Goal: Task Accomplishment & Management: Complete application form

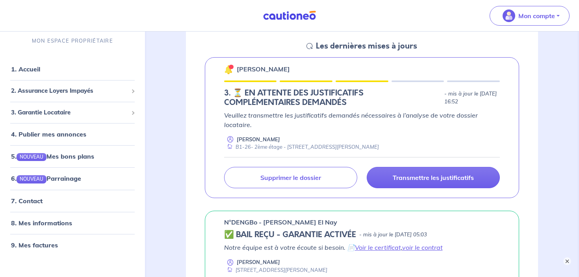
scroll to position [461, 0]
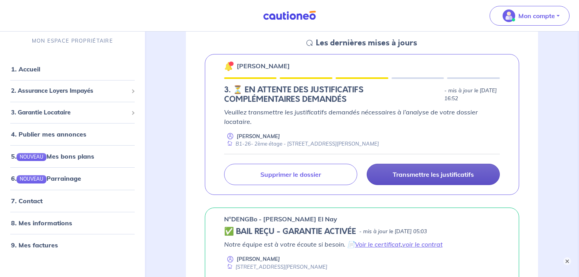
click at [403, 180] on link "Transmettre les justificatifs" at bounding box center [433, 174] width 133 height 21
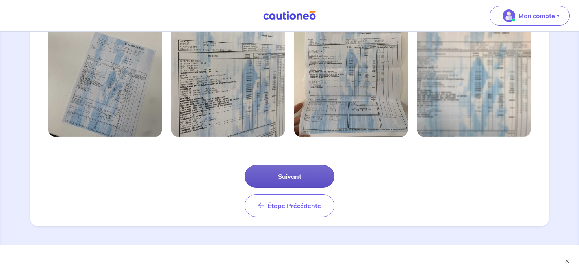
click at [315, 180] on button "Suivant" at bounding box center [290, 176] width 90 height 23
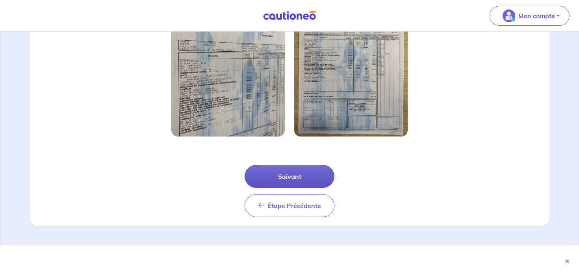
click at [307, 175] on button "Suivant" at bounding box center [290, 176] width 90 height 23
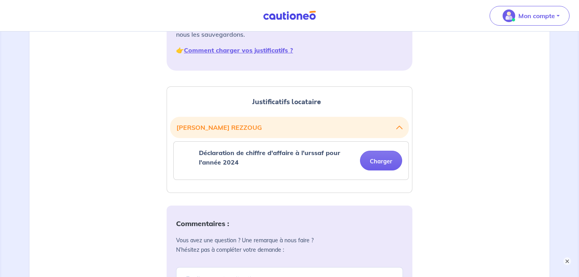
scroll to position [153, 0]
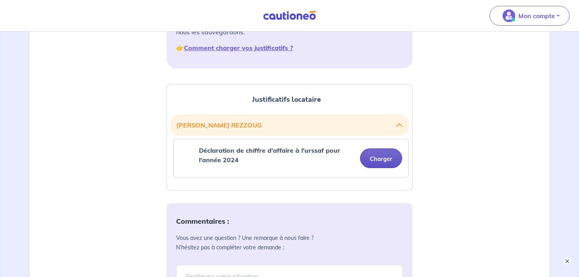
click at [385, 157] on button "Charger" at bounding box center [381, 158] width 42 height 20
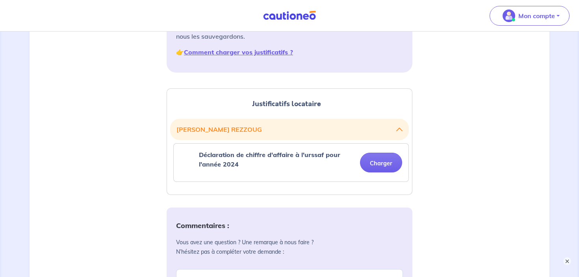
scroll to position [147, 0]
click at [384, 168] on button "Charger" at bounding box center [381, 163] width 42 height 20
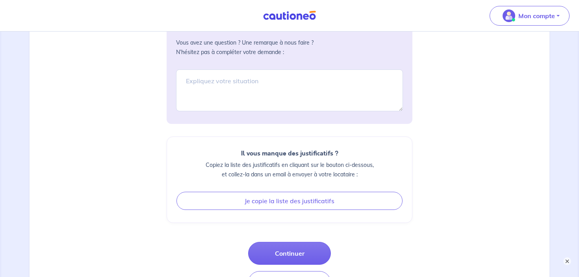
scroll to position [364, 0]
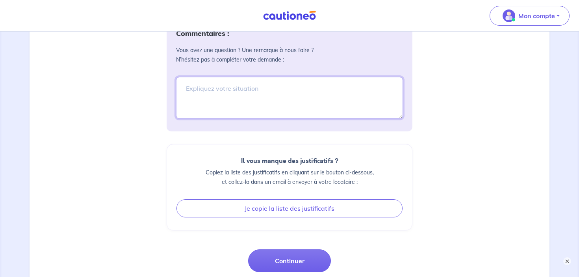
click at [310, 111] on textarea at bounding box center [289, 98] width 227 height 42
click at [224, 95] on textarea at bounding box center [289, 98] width 227 height 42
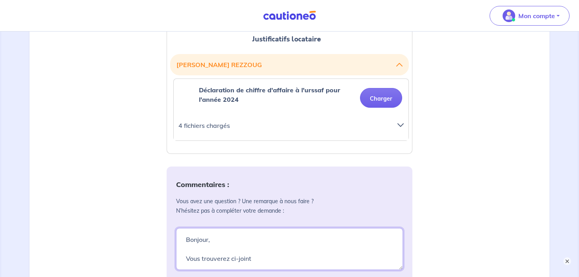
scroll to position [221, 0]
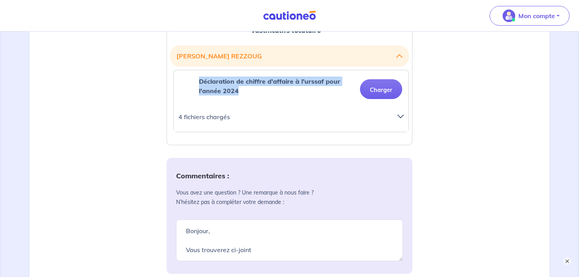
drag, startPoint x: 246, startPoint y: 93, endPoint x: 198, endPoint y: 82, distance: 48.6
click at [198, 82] on div "Déclaration de chiffre d'affaire à l'urssaf pour l'année 2024" at bounding box center [267, 88] width 174 height 25
copy strong "Déclaration de chiffre d'affaire à l'urssaf pour l'année 2024"
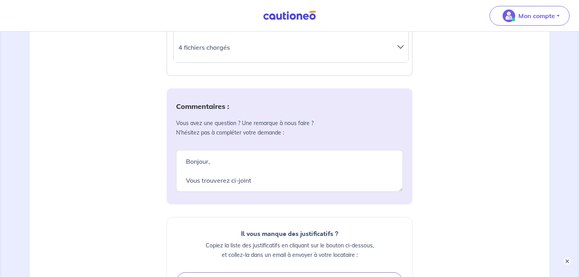
scroll to position [311, 0]
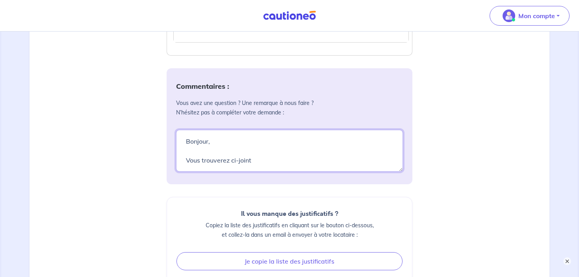
click at [262, 165] on textarea "Bonjour, Vous trouverez ci-joint" at bounding box center [289, 151] width 227 height 42
paste textarea "Déclaration de chiffre d'affaire à l'urssaf pour l'année 2024"
click at [252, 157] on textarea "Bonjour, Vous trouverez ci-joint" at bounding box center [289, 151] width 227 height 42
click at [299, 159] on textarea "Bonjour, Vous trouverez ci-joint" at bounding box center [289, 151] width 227 height 42
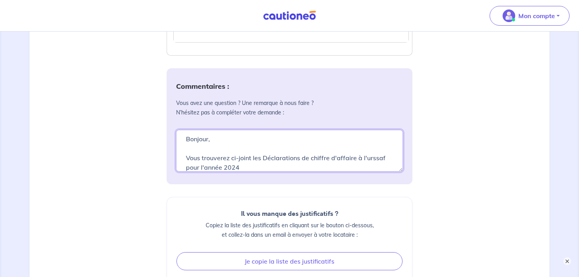
click at [250, 168] on textarea "Bonjour, Vous trouverez ci-joint" at bounding box center [289, 151] width 227 height 42
click at [239, 166] on textarea "Bonjour, Vous trouverez ci-joint" at bounding box center [289, 151] width 227 height 42
click at [343, 166] on textarea "Bonjour, Vous trouverez ci-joint les Déclarations de chiffre d'affaire à l'urss…" at bounding box center [289, 151] width 227 height 42
paste textarea "[PERSON_NAME]"
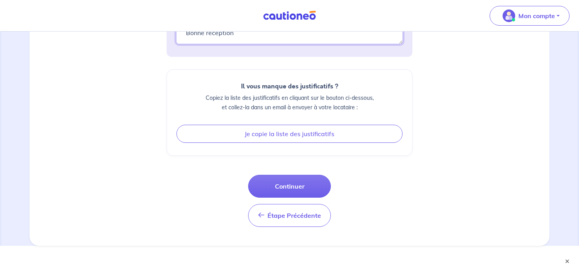
scroll to position [439, 0]
type textarea "Bonjour, Vous trouverez ci-joint les Déclarations de chiffre d'affaire à l'urss…"
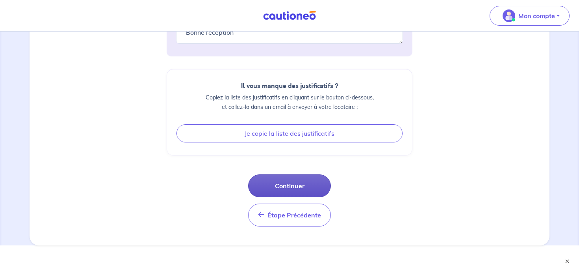
click at [307, 188] on button "Continuer" at bounding box center [289, 185] width 83 height 23
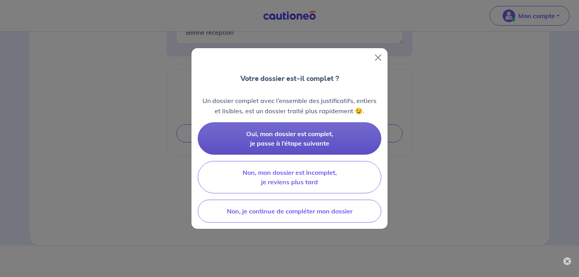
click at [305, 145] on span "Oui, mon dossier est complet, je passe à l’étape suivante" at bounding box center [289, 138] width 87 height 17
